Goal: Task Accomplishment & Management: Manage account settings

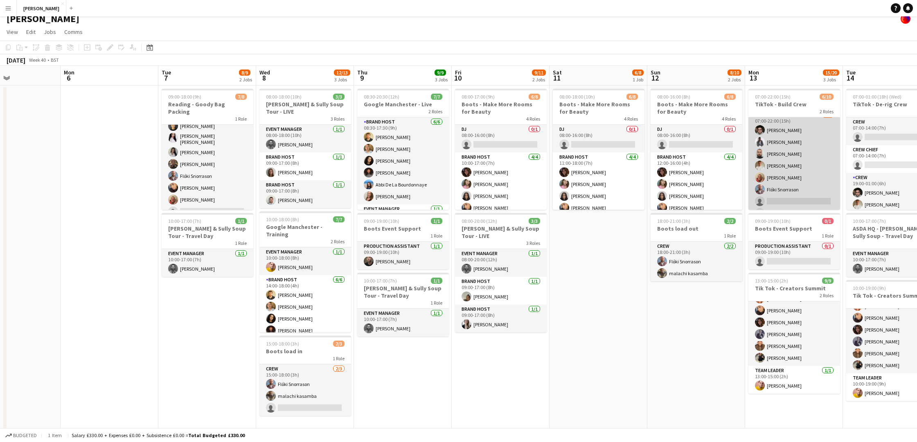
scroll to position [11, 0]
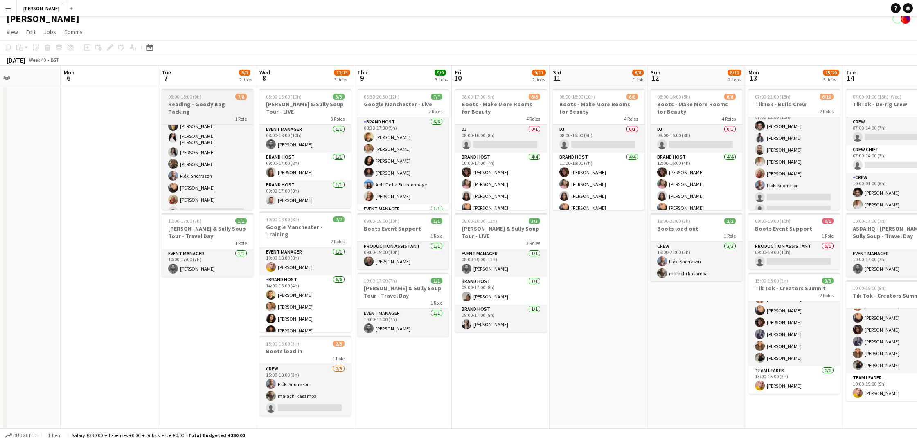
click at [195, 100] on app-job-card "09:00-18:00 (9h) 7/8 Reading - Goody Bag Packing 1 Role Crew 1A [DATE] 09:00-18…" at bounding box center [208, 149] width 92 height 121
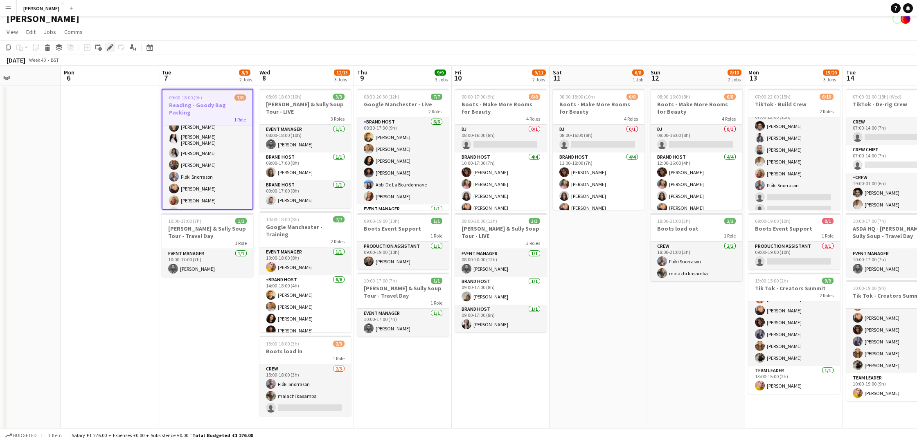
click at [110, 44] on icon "Edit" at bounding box center [110, 47] width 7 height 7
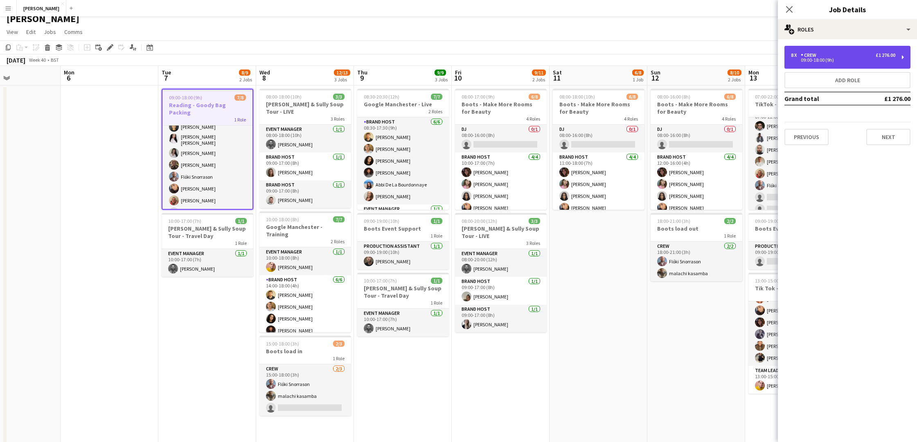
click at [670, 60] on div "09:00-18:00 (9h)" at bounding box center [843, 60] width 104 height 4
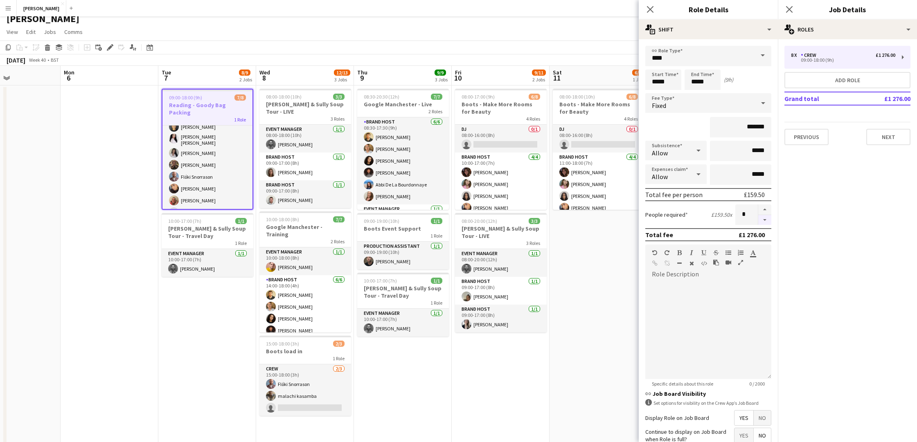
click at [670, 218] on button "button" at bounding box center [764, 220] width 13 height 10
type input "*"
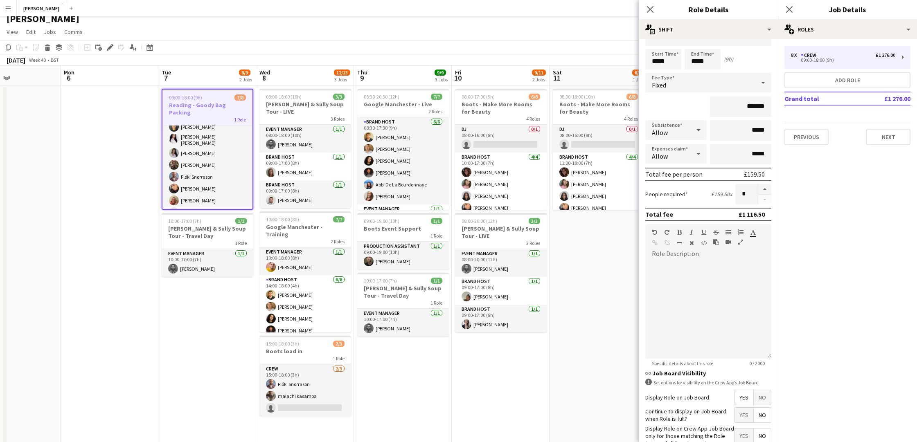
scroll to position [72, 0]
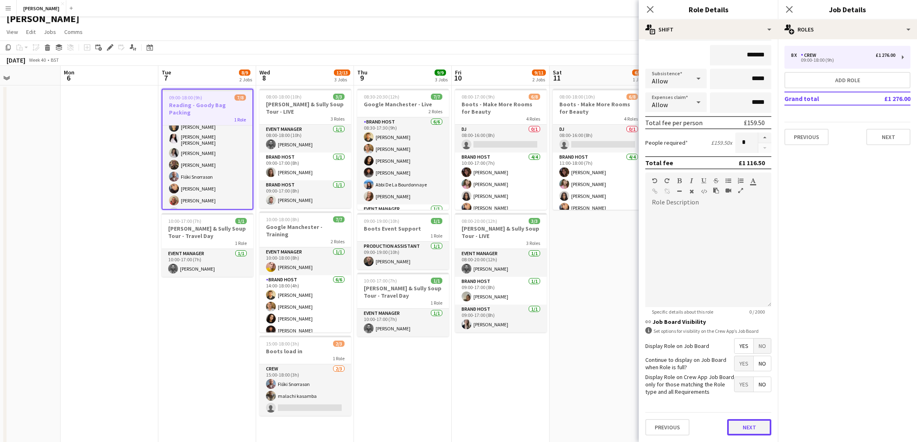
click at [670, 358] on button "Next" at bounding box center [749, 427] width 44 height 16
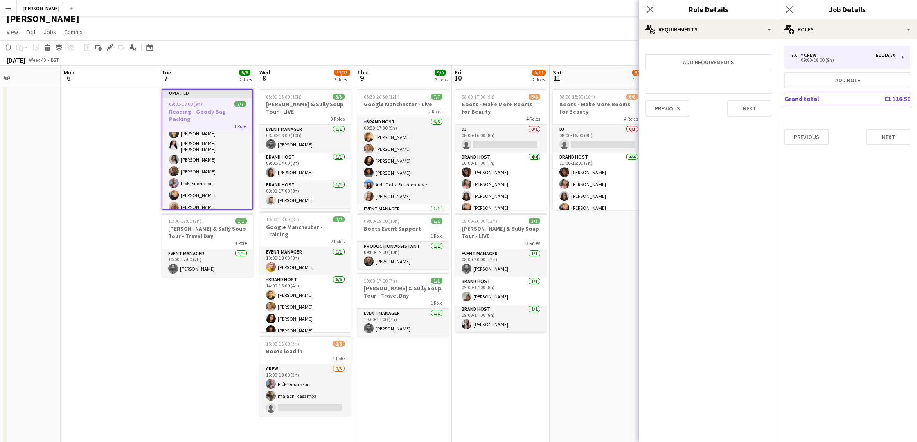
scroll to position [15, 0]
click at [670, 109] on button "Next" at bounding box center [749, 108] width 44 height 16
click at [670, 110] on button "Finish" at bounding box center [755, 109] width 31 height 16
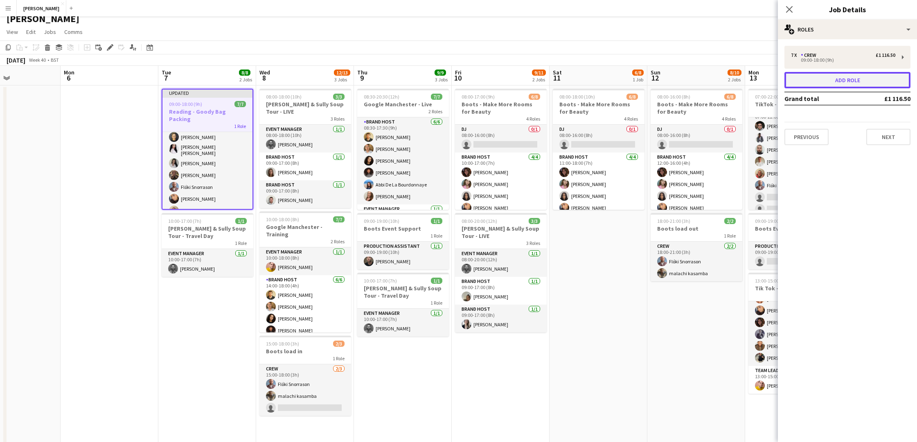
click at [670, 80] on button "Add role" at bounding box center [847, 80] width 126 height 16
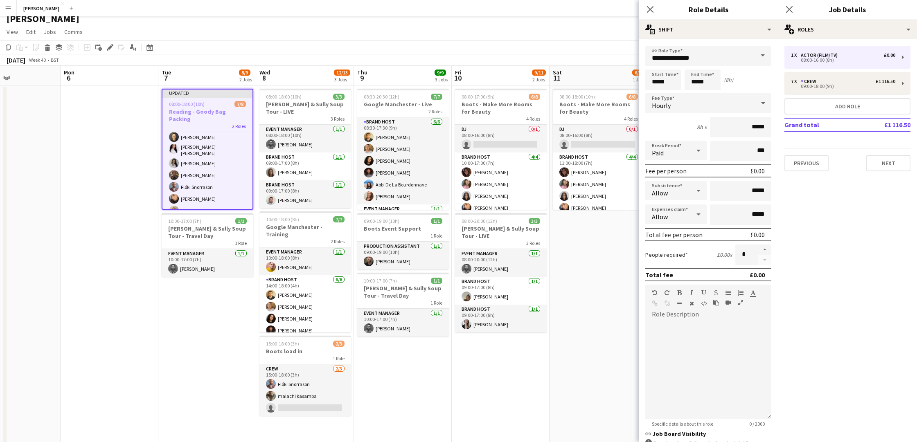
click at [670, 54] on span at bounding box center [762, 56] width 17 height 20
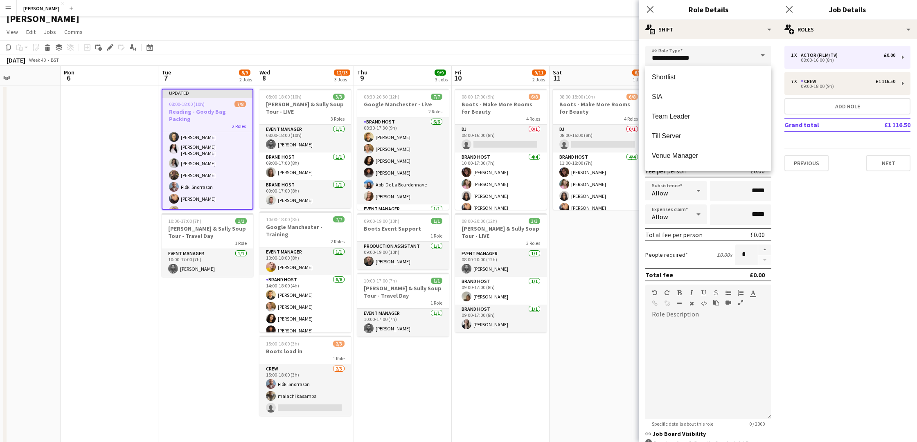
scroll to position [452, 0]
click at [670, 117] on span "Team Leader" at bounding box center [708, 118] width 113 height 8
type input "**********"
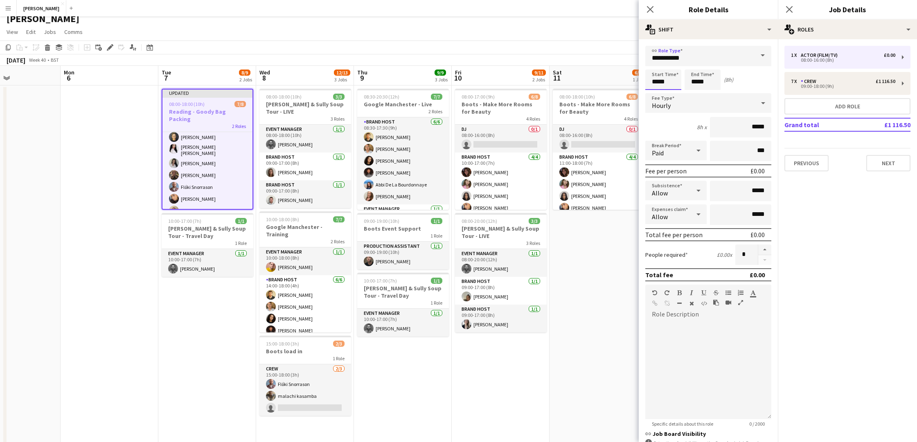
click at [656, 80] on input "*****" at bounding box center [663, 80] width 36 height 20
type input "*****"
click at [670, 80] on input "*****" at bounding box center [702, 80] width 36 height 20
type input "*****"
click at [670, 102] on icon at bounding box center [763, 103] width 4 height 2
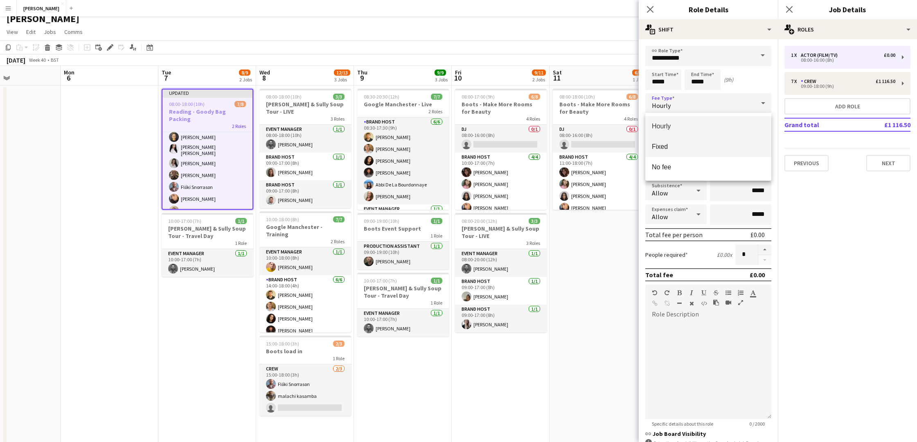
click at [670, 143] on span "Fixed" at bounding box center [708, 147] width 113 height 8
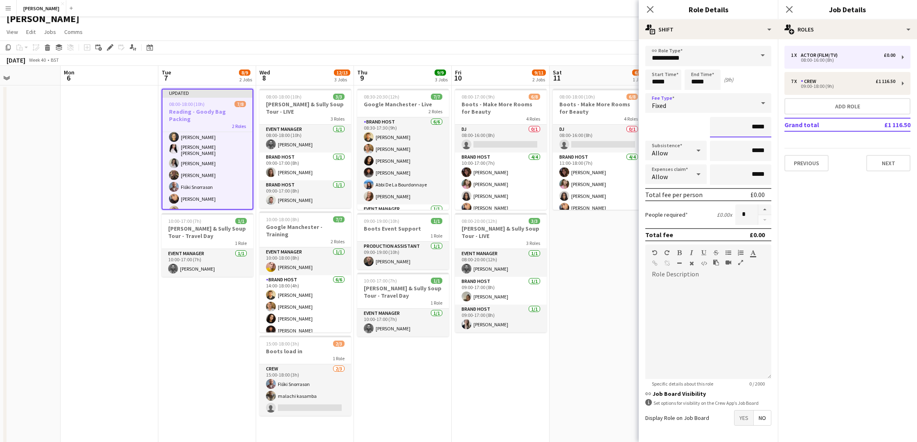
click at [670, 124] on input "*****" at bounding box center [740, 127] width 61 height 20
type input "**"
type input "*******"
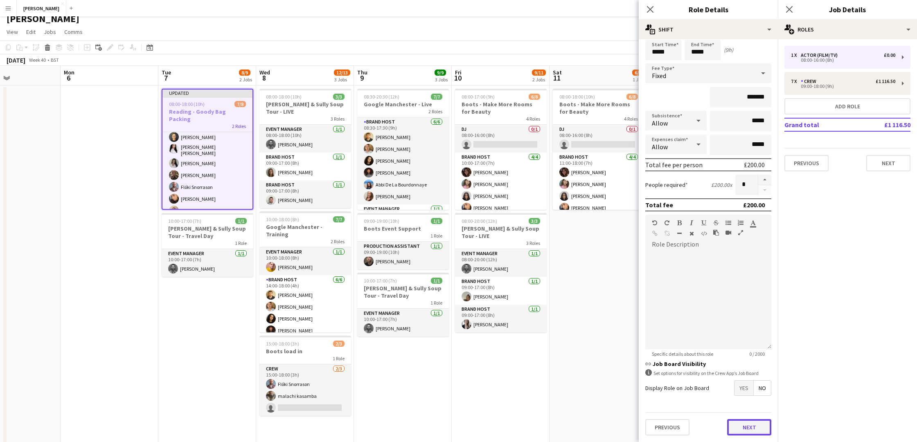
click at [670, 358] on button "Next" at bounding box center [749, 427] width 44 height 16
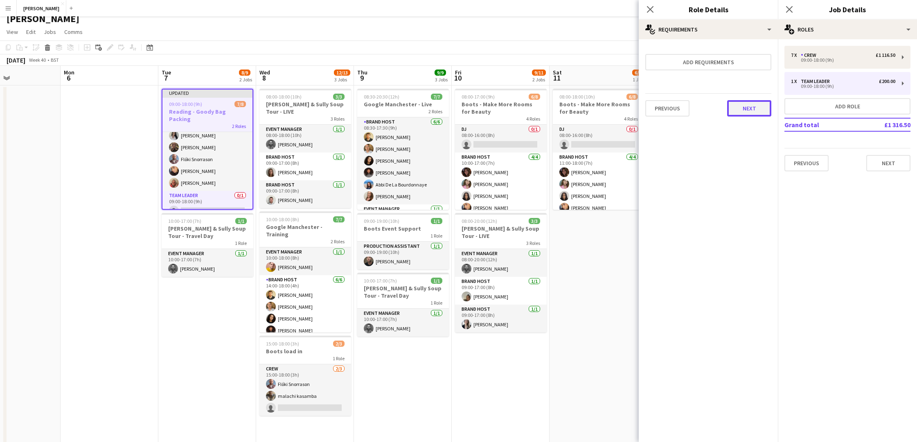
click at [670, 112] on button "Next" at bounding box center [749, 108] width 44 height 16
click at [670, 112] on button "Finish" at bounding box center [755, 109] width 31 height 16
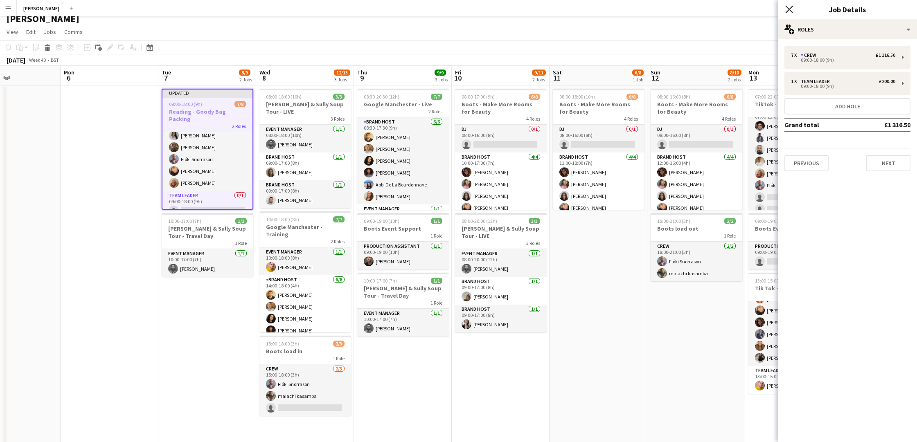
click at [670, 7] on icon at bounding box center [789, 9] width 8 height 8
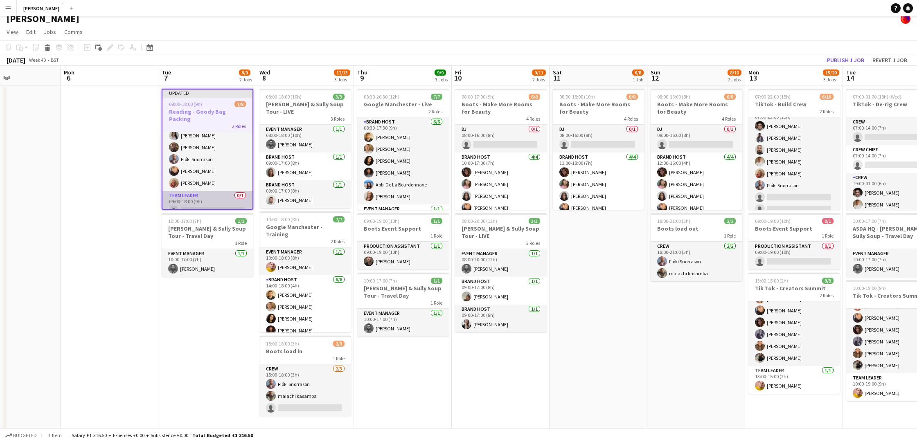
click at [214, 200] on app-card-role "Team Leader 0/1 09:00-18:00 (9h) single-neutral-actions" at bounding box center [207, 205] width 90 height 28
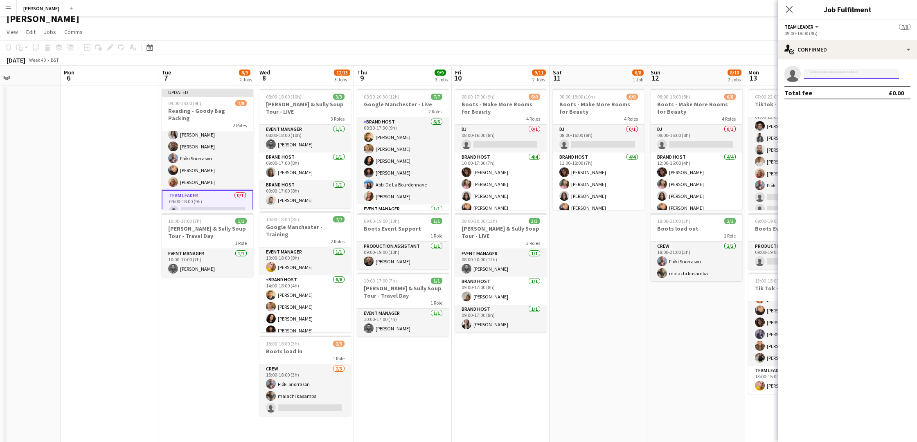
click at [670, 74] on input at bounding box center [851, 74] width 95 height 10
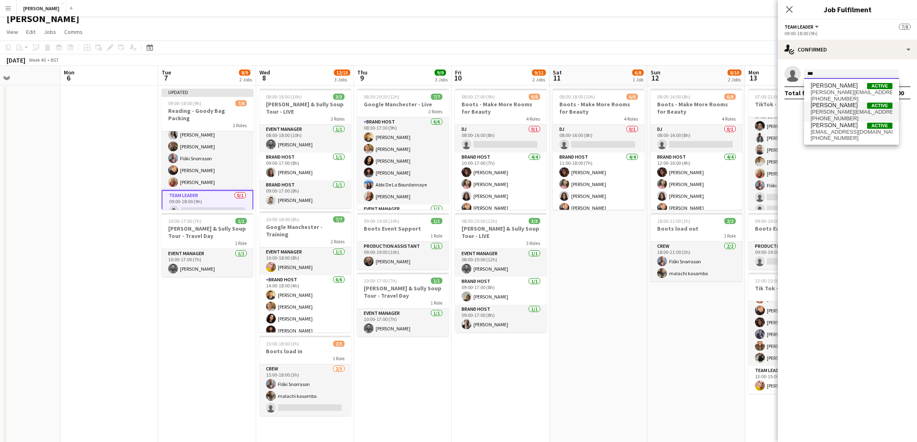
type input "***"
click at [670, 110] on span "[PERSON_NAME][EMAIL_ADDRESS][PERSON_NAME][DOMAIN_NAME]" at bounding box center [851, 112] width 82 height 7
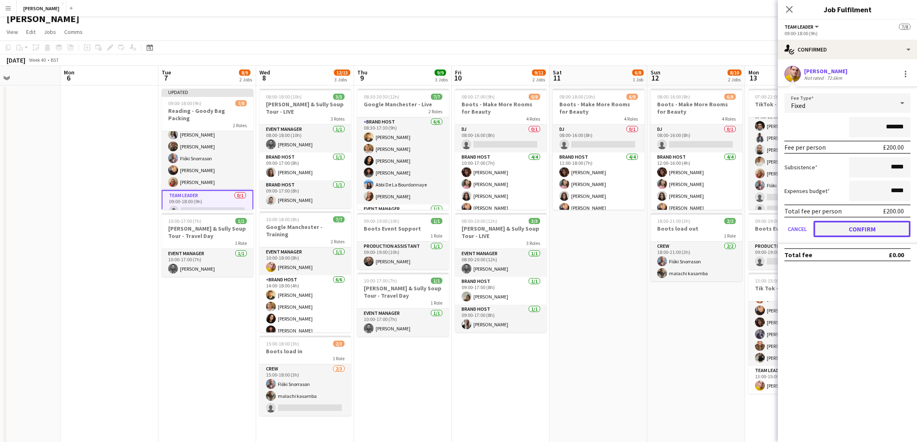
click at [670, 229] on button "Confirm" at bounding box center [861, 229] width 97 height 16
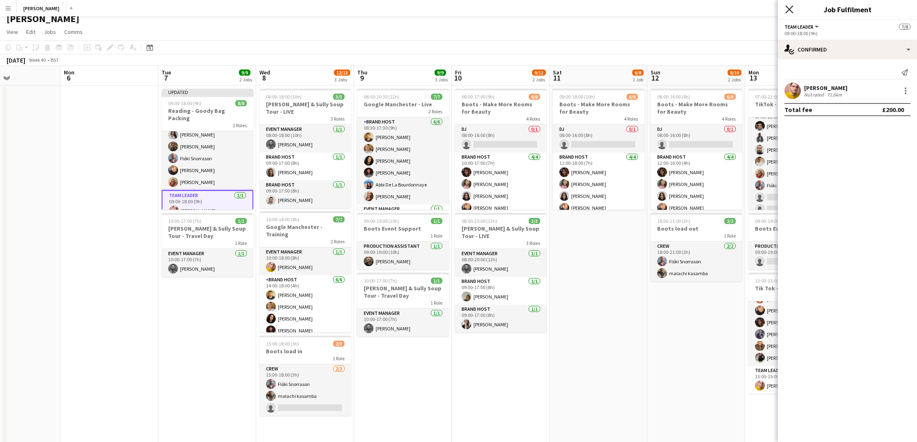
click at [670, 9] on icon "Close pop-in" at bounding box center [789, 9] width 8 height 8
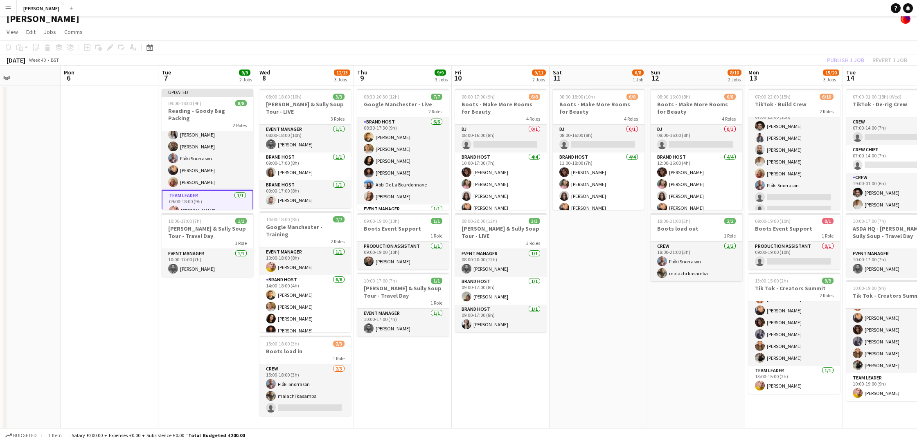
click at [627, 268] on app-date-cell "08:00-18:00 (10h) 6/8 Boots - Make More Rooms for Beauty 4 Roles DJ 0/1 08:00-1…" at bounding box center [598, 265] width 98 height 360
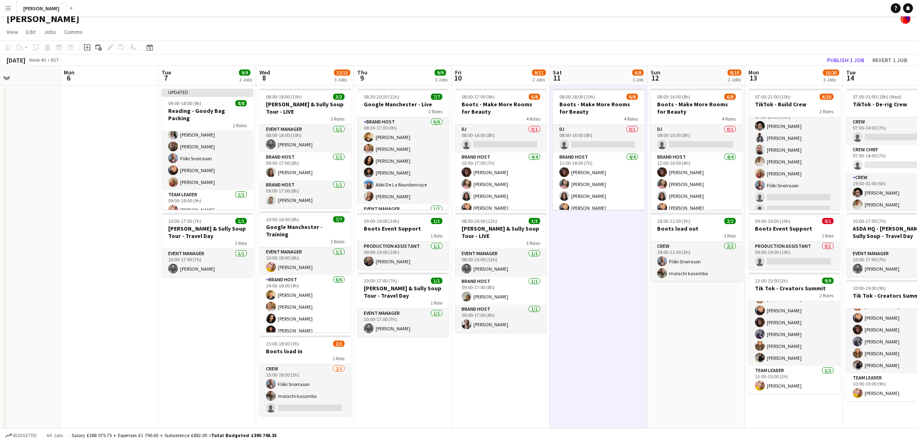
scroll to position [41, 0]
click at [670, 58] on button "Publish 1 job" at bounding box center [845, 60] width 44 height 11
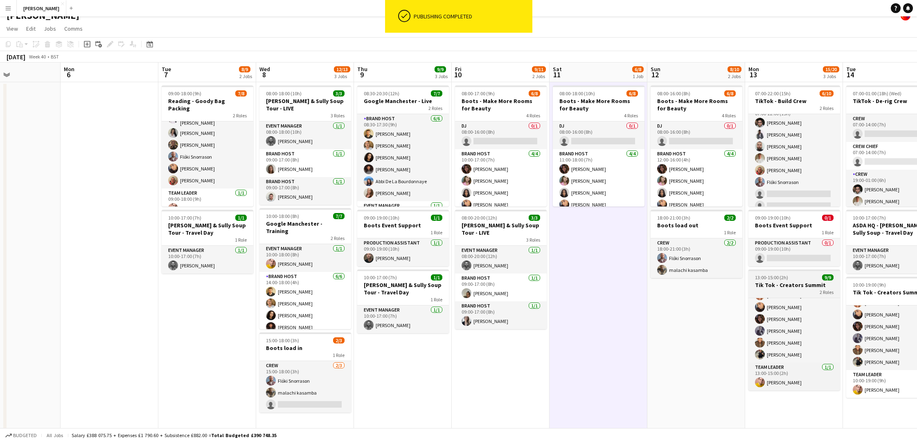
scroll to position [11, 0]
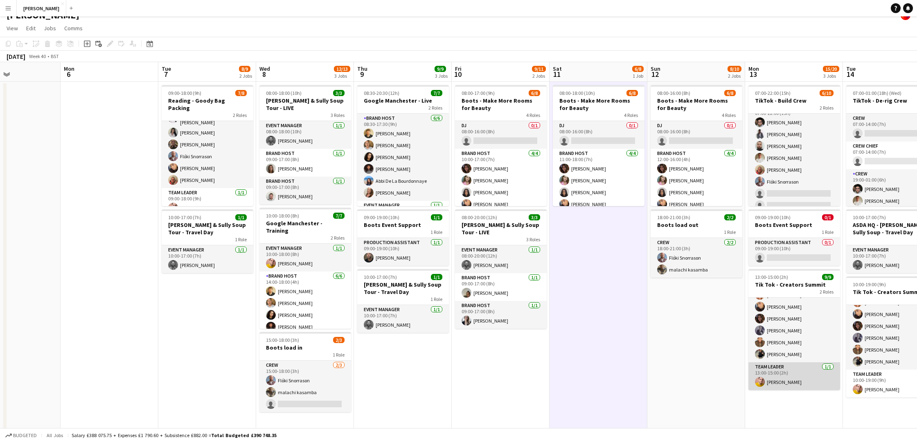
click at [670, 358] on app-card-role "Team Leader [DATE] 13:00-15:00 (2h) [PERSON_NAME]" at bounding box center [794, 376] width 92 height 28
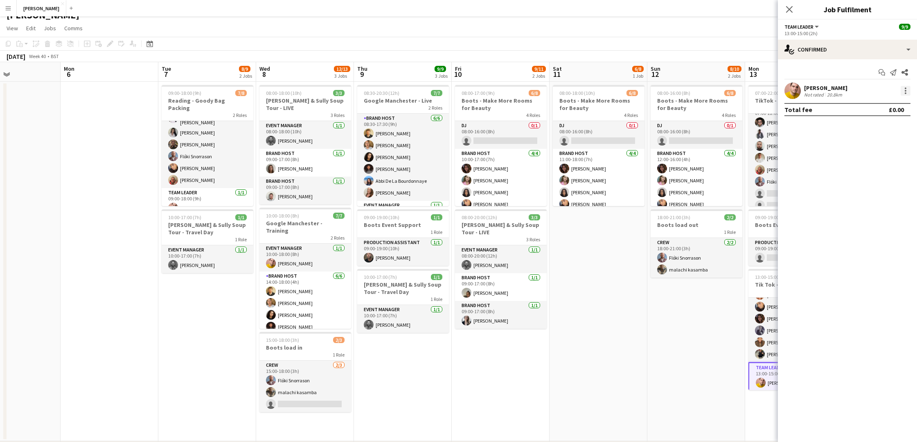
click at [670, 88] on div at bounding box center [905, 91] width 10 height 10
click at [670, 179] on button "Remove" at bounding box center [878, 185] width 64 height 20
click at [670, 358] on app-date-cell "08:00-16:00 (8h) 6/8 Boots - Make More Rooms for Beauty 4 Roles DJ 0/1 08:00-16…" at bounding box center [696, 262] width 98 height 360
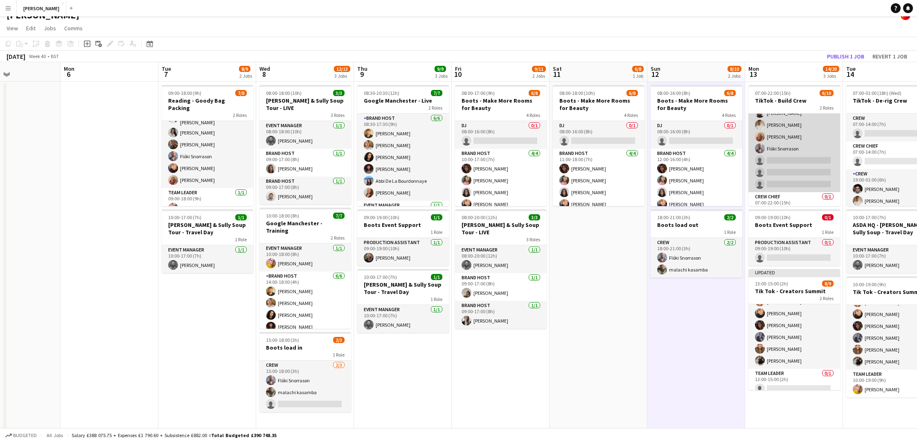
scroll to position [58, 0]
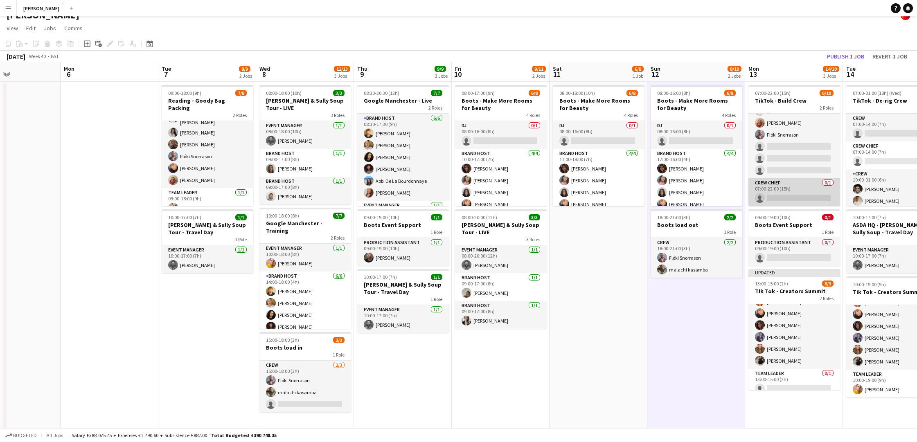
click at [670, 197] on app-card-role "Crew Chief 0/1 07:00-22:00 (15h) single-neutral-actions" at bounding box center [794, 192] width 92 height 28
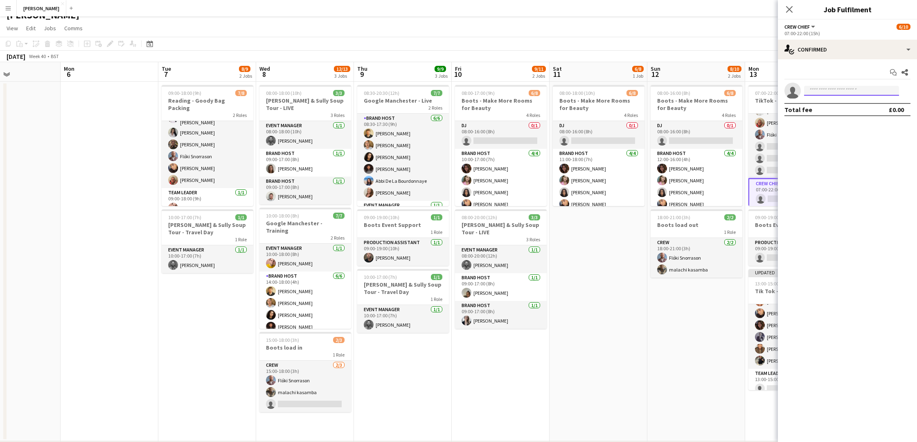
click at [670, 91] on input at bounding box center [851, 91] width 95 height 10
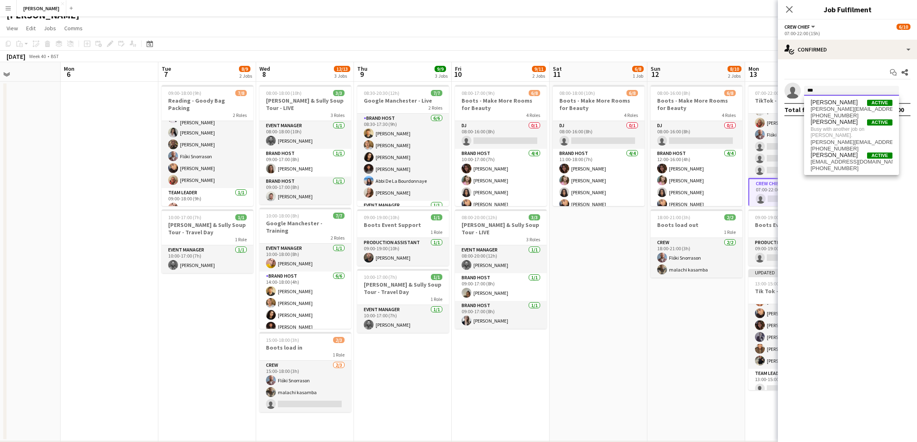
type input "***"
click at [670, 328] on app-date-cell "08:00-16:00 (8h) 6/8 Boots - Make More Rooms for Beauty 4 Roles DJ 0/1 08:00-16…" at bounding box center [696, 262] width 98 height 360
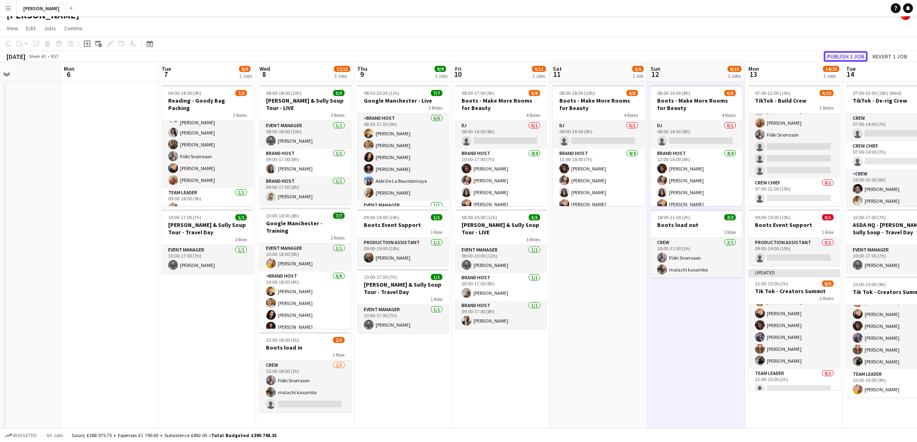
click at [670, 56] on button "Publish 1 job" at bounding box center [845, 56] width 44 height 11
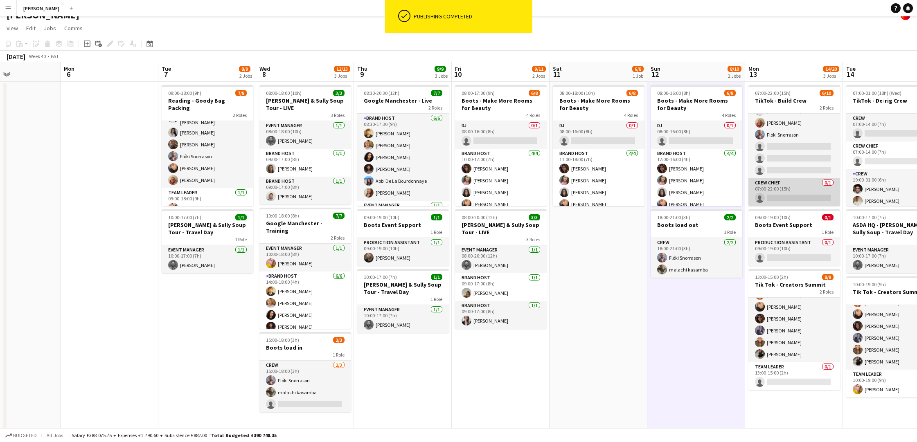
click at [670, 195] on app-card-role "Crew Chief 0/1 07:00-22:00 (15h) single-neutral-actions" at bounding box center [794, 192] width 92 height 28
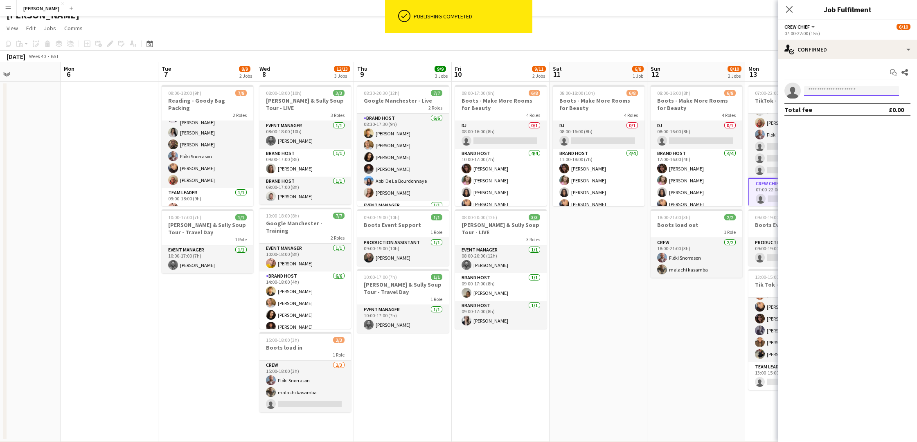
click at [670, 91] on input at bounding box center [851, 91] width 95 height 10
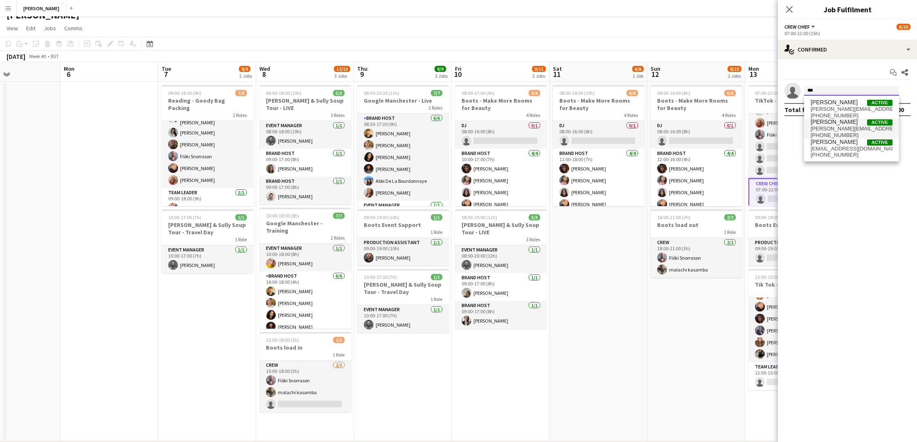
type input "***"
click at [670, 127] on span "[PERSON_NAME][EMAIL_ADDRESS][PERSON_NAME][DOMAIN_NAME]" at bounding box center [851, 129] width 82 height 7
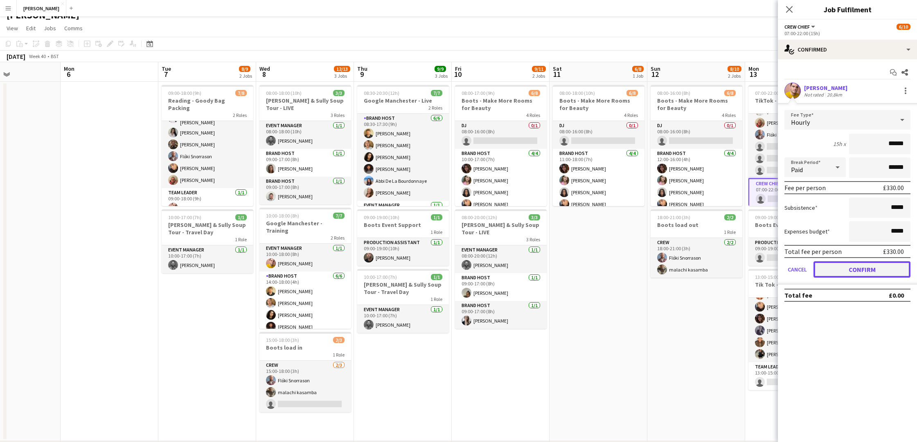
click at [670, 272] on button "Confirm" at bounding box center [861, 269] width 97 height 16
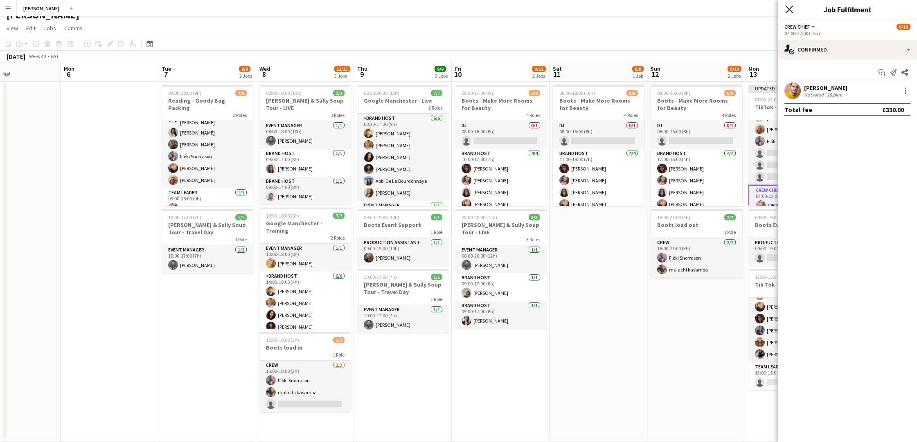
click at [670, 9] on icon at bounding box center [789, 9] width 8 height 8
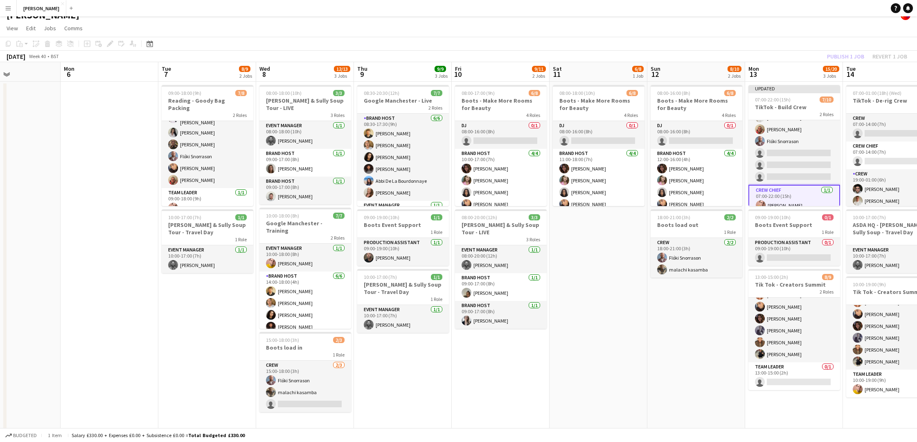
click at [670, 325] on app-date-cell "08:00-16:00 (8h) 6/8 Boots - Make More Rooms for Beauty 4 Roles DJ 0/1 08:00-16…" at bounding box center [696, 262] width 98 height 360
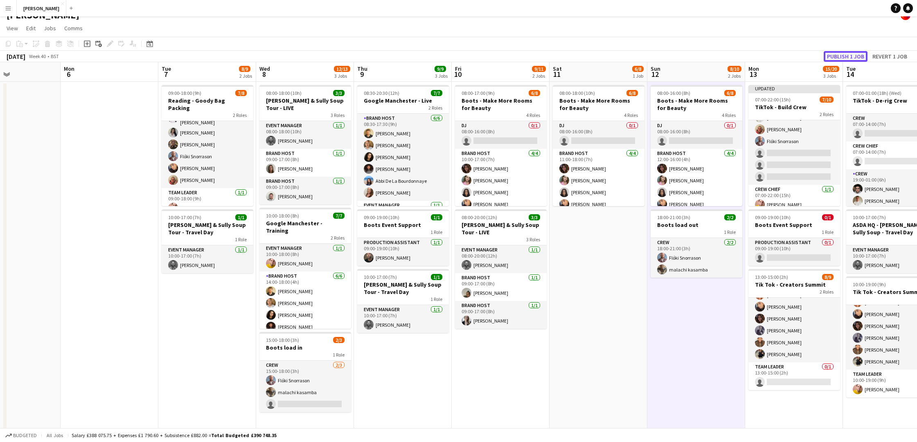
click at [670, 56] on button "Publish 1 job" at bounding box center [845, 56] width 44 height 11
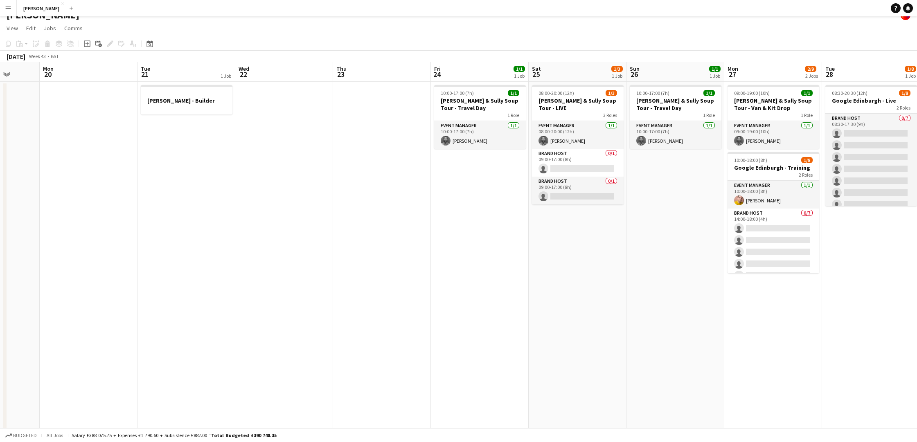
scroll to position [0, 298]
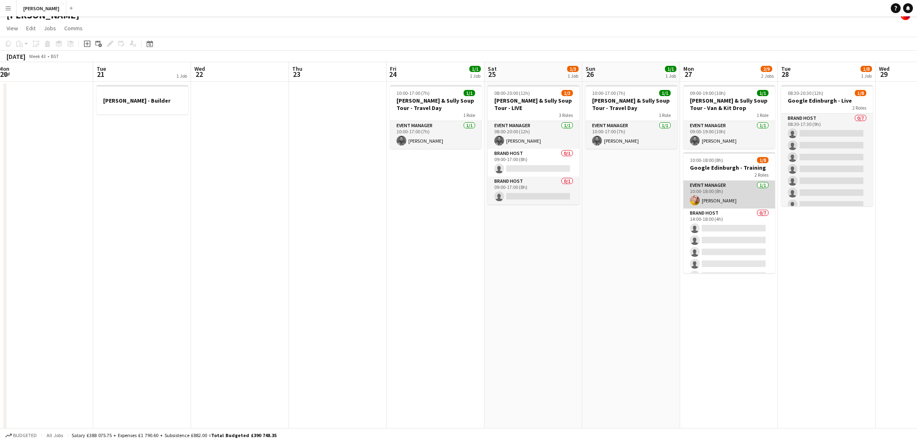
click at [670, 195] on app-card-role "Event Manager [DATE] 10:00-18:00 (8h) [PERSON_NAME]" at bounding box center [729, 195] width 92 height 28
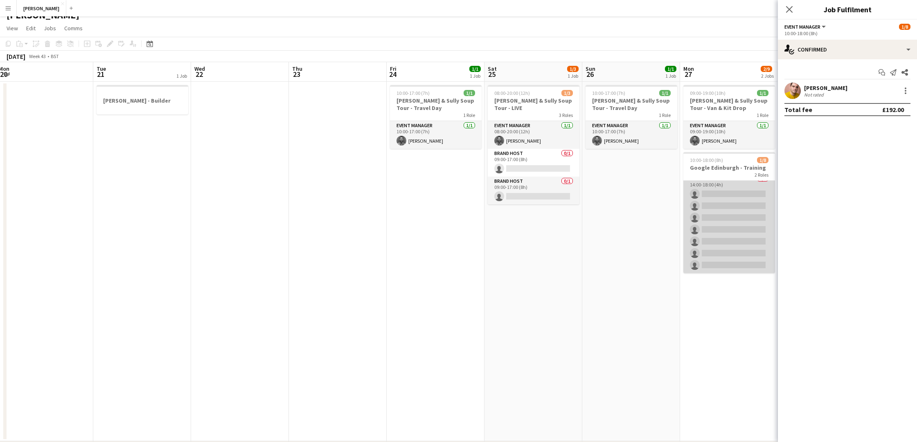
scroll to position [0, 0]
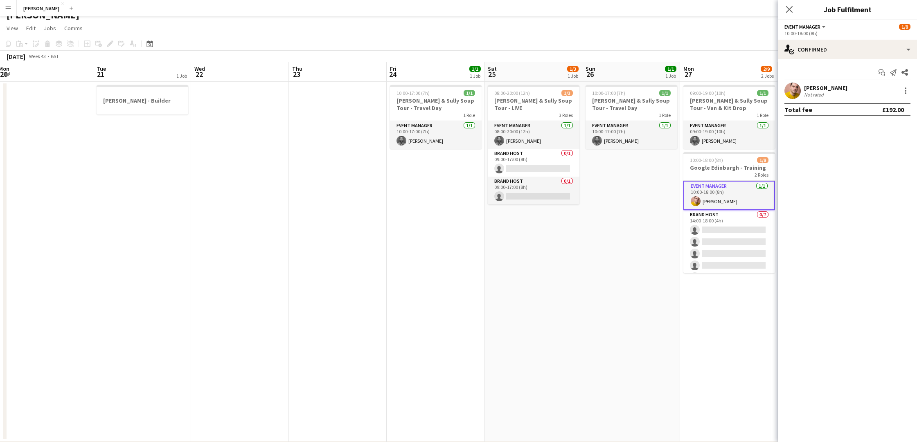
click at [659, 195] on app-date-cell "10:00-17:00 (7h) 1/1 [PERSON_NAME] & Sully Soup Tour - Travel Day 1 Role Event …" at bounding box center [631, 262] width 98 height 360
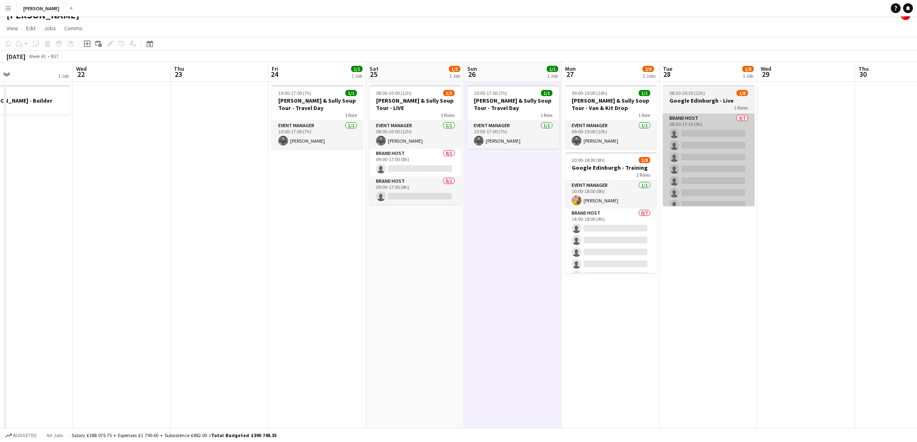
scroll to position [0, 222]
